Goal: Find specific page/section: Find specific page/section

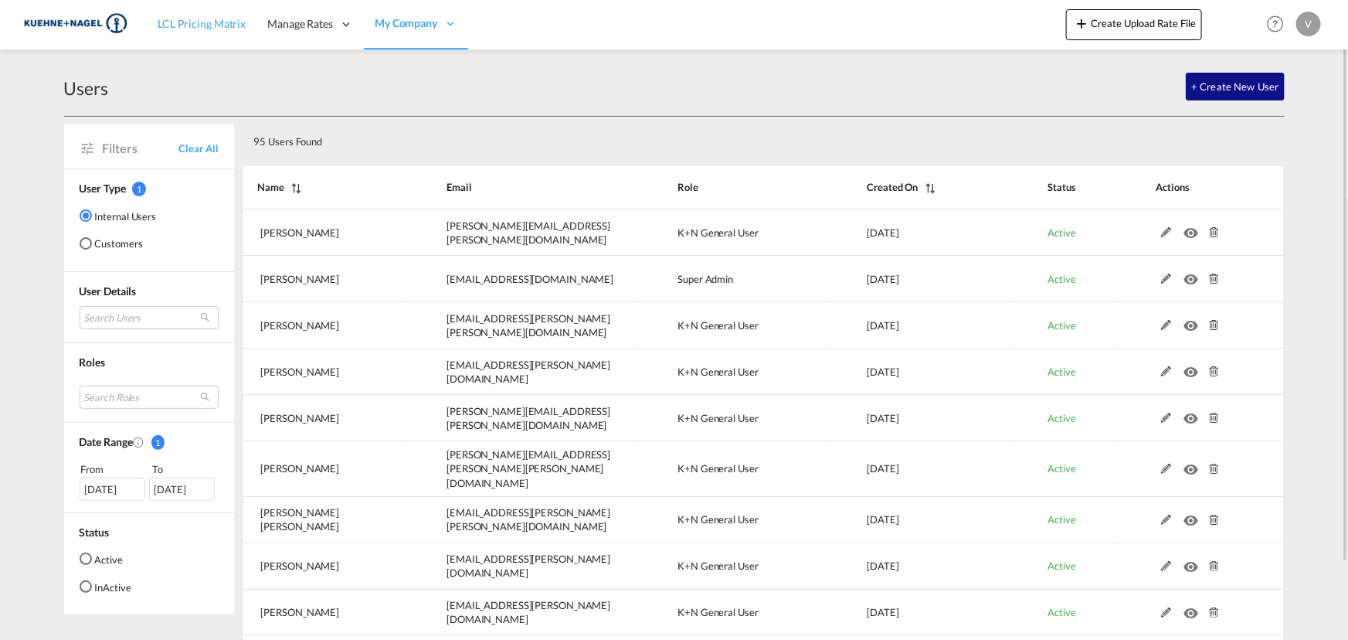
click at [169, 14] on link "LCL Pricing Matrix" at bounding box center [202, 24] width 110 height 50
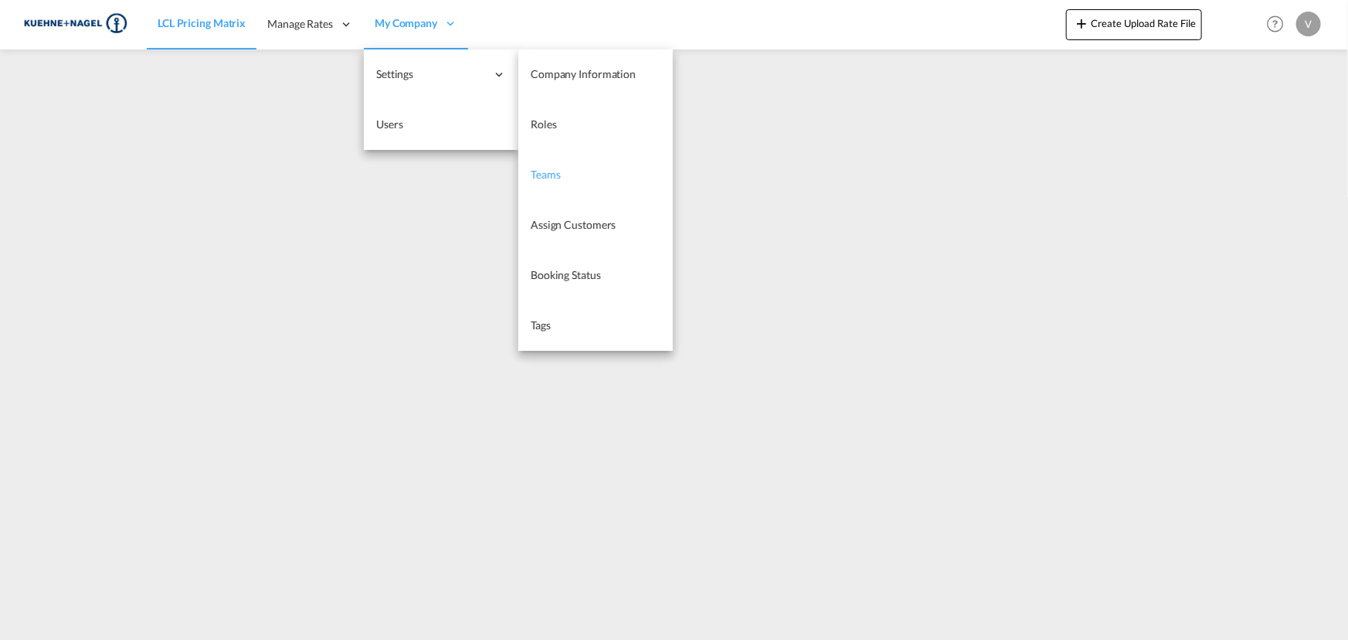
click at [552, 175] on span "Teams" at bounding box center [546, 174] width 30 height 13
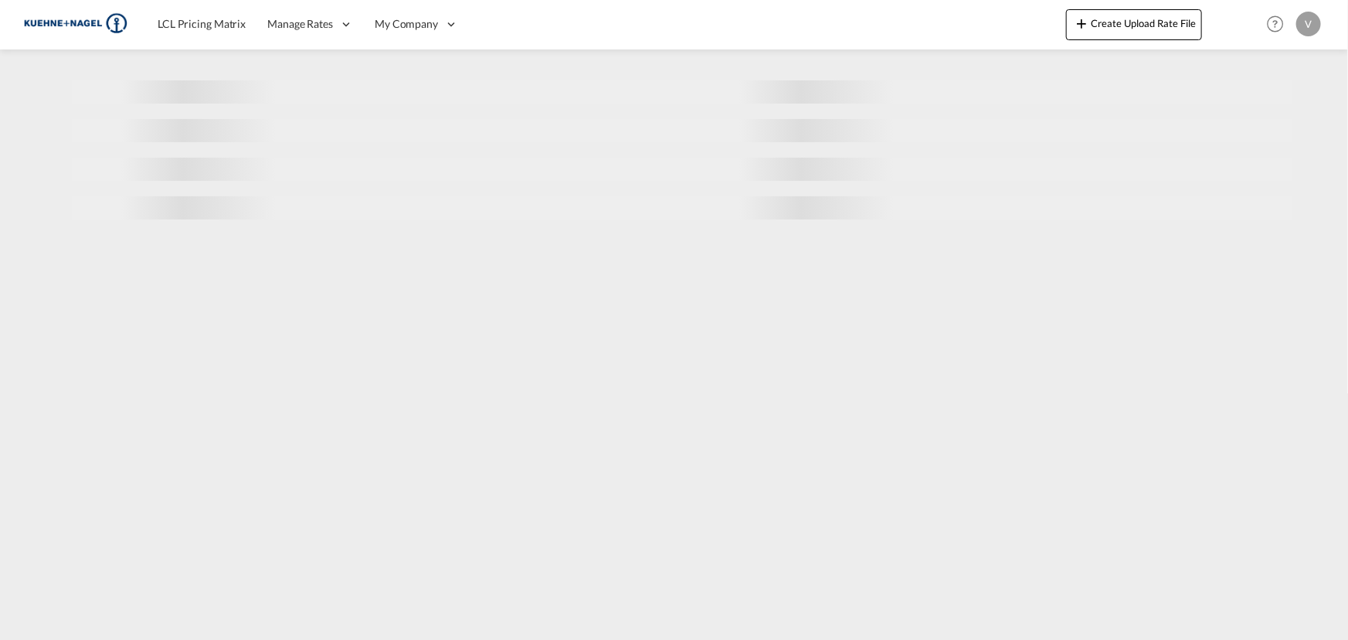
select select "10"
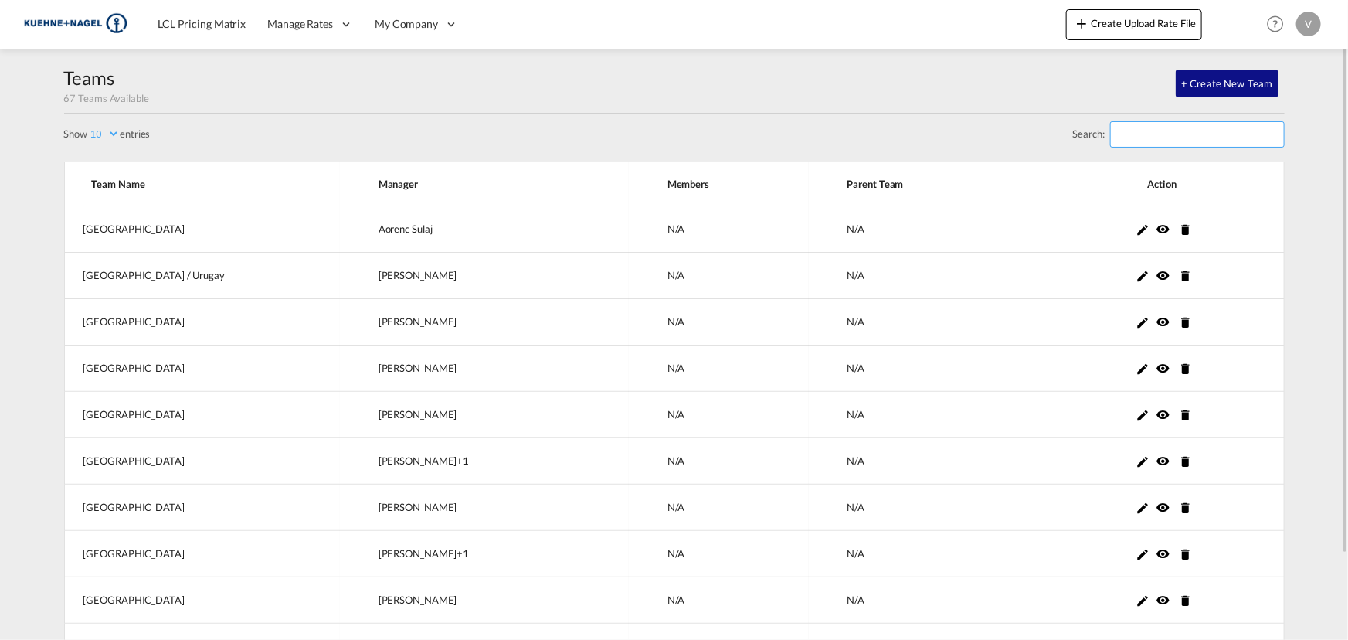
click at [1172, 138] on input "Search:" at bounding box center [1197, 134] width 175 height 26
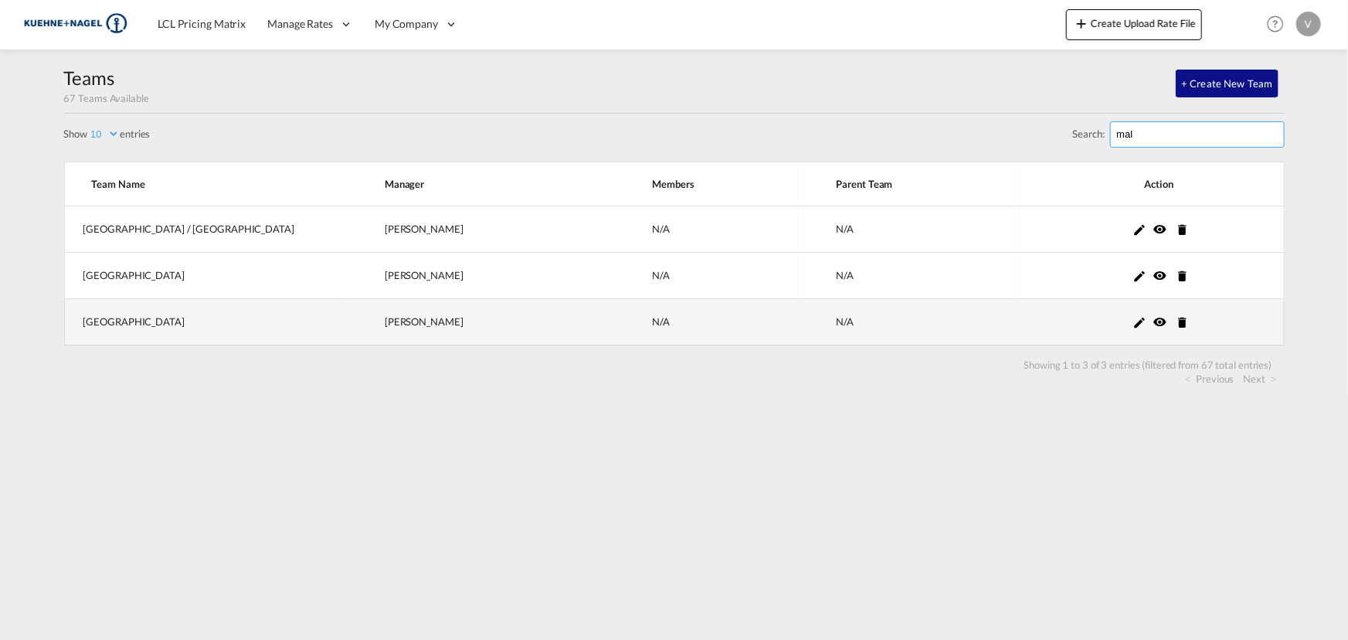
type input "mal"
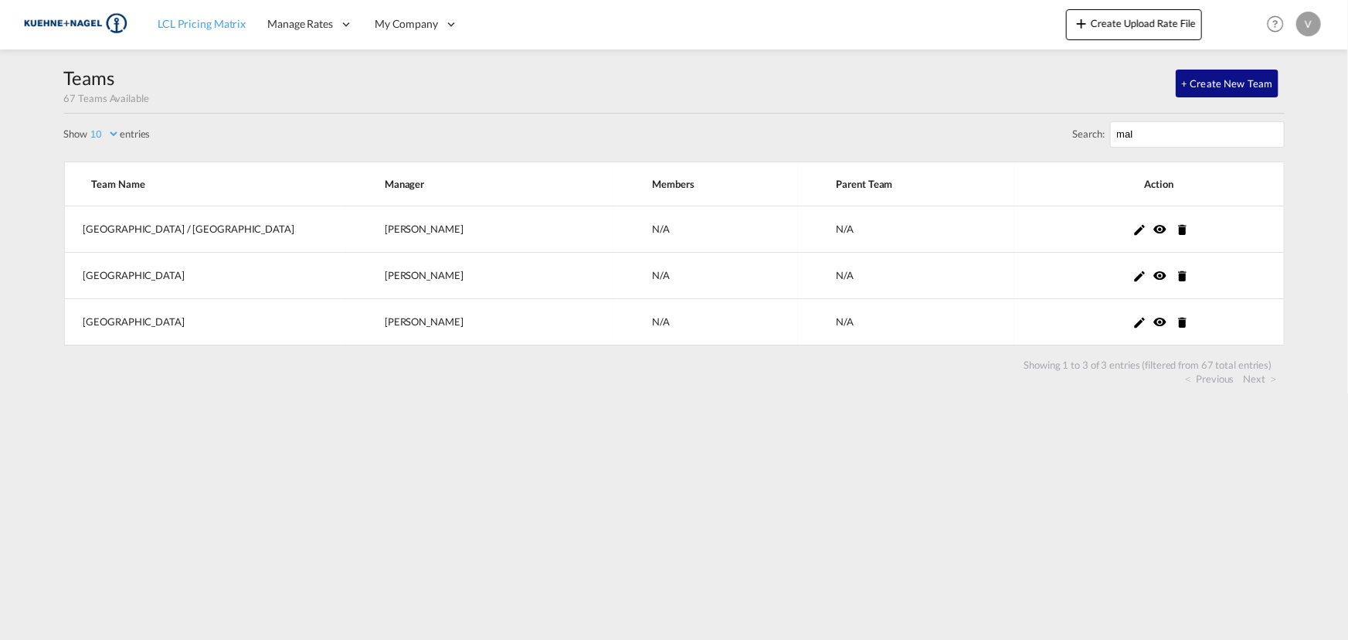
click at [182, 20] on span "LCL Pricing Matrix" at bounding box center [202, 23] width 88 height 13
